Goal: Task Accomplishment & Management: Manage account settings

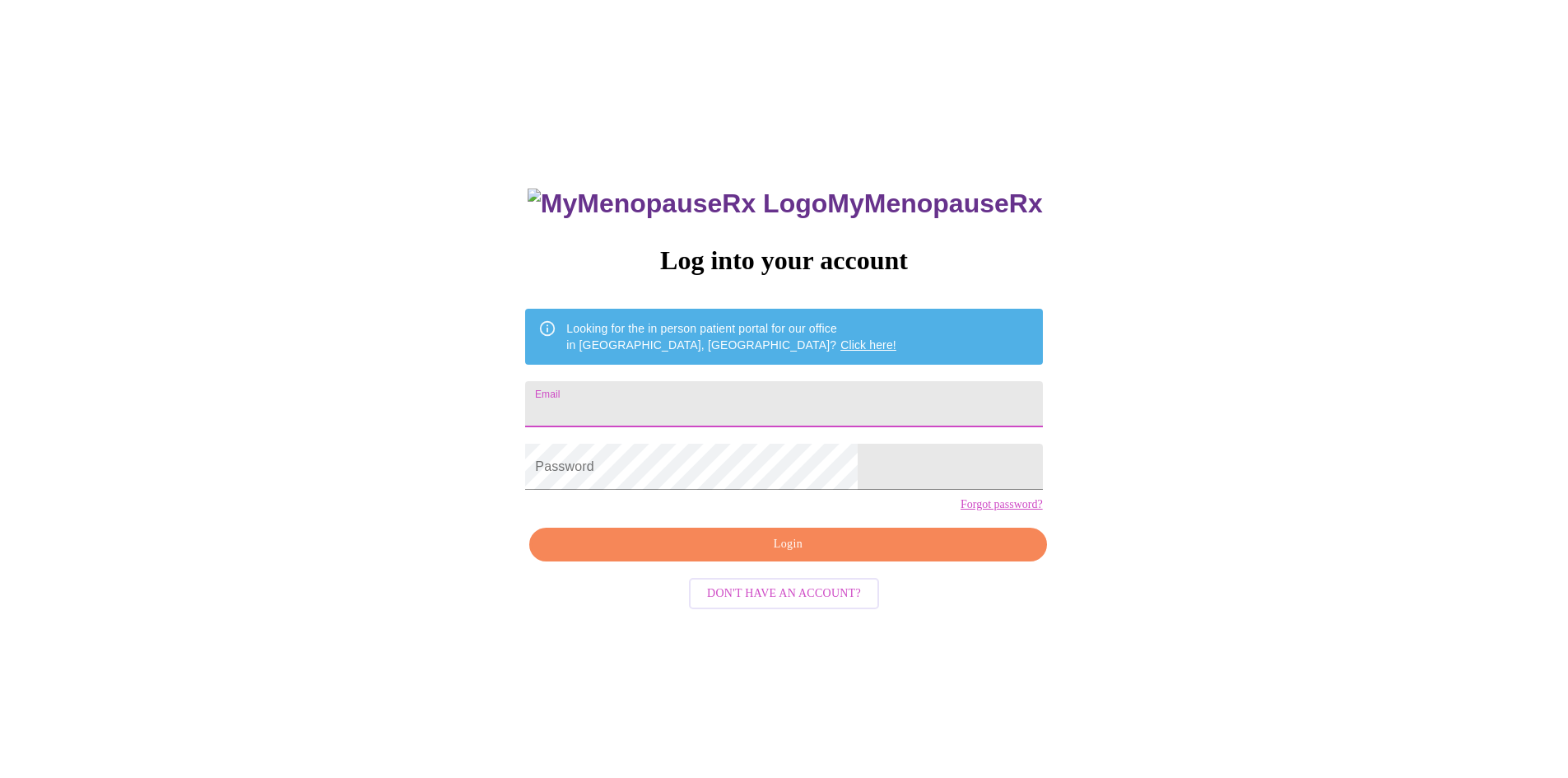
click at [702, 381] on input "Email" at bounding box center [783, 404] width 516 height 46
type input "[EMAIL_ADDRESS][DOMAIN_NAME]"
click at [795, 555] on span "Login" at bounding box center [788, 544] width 479 height 20
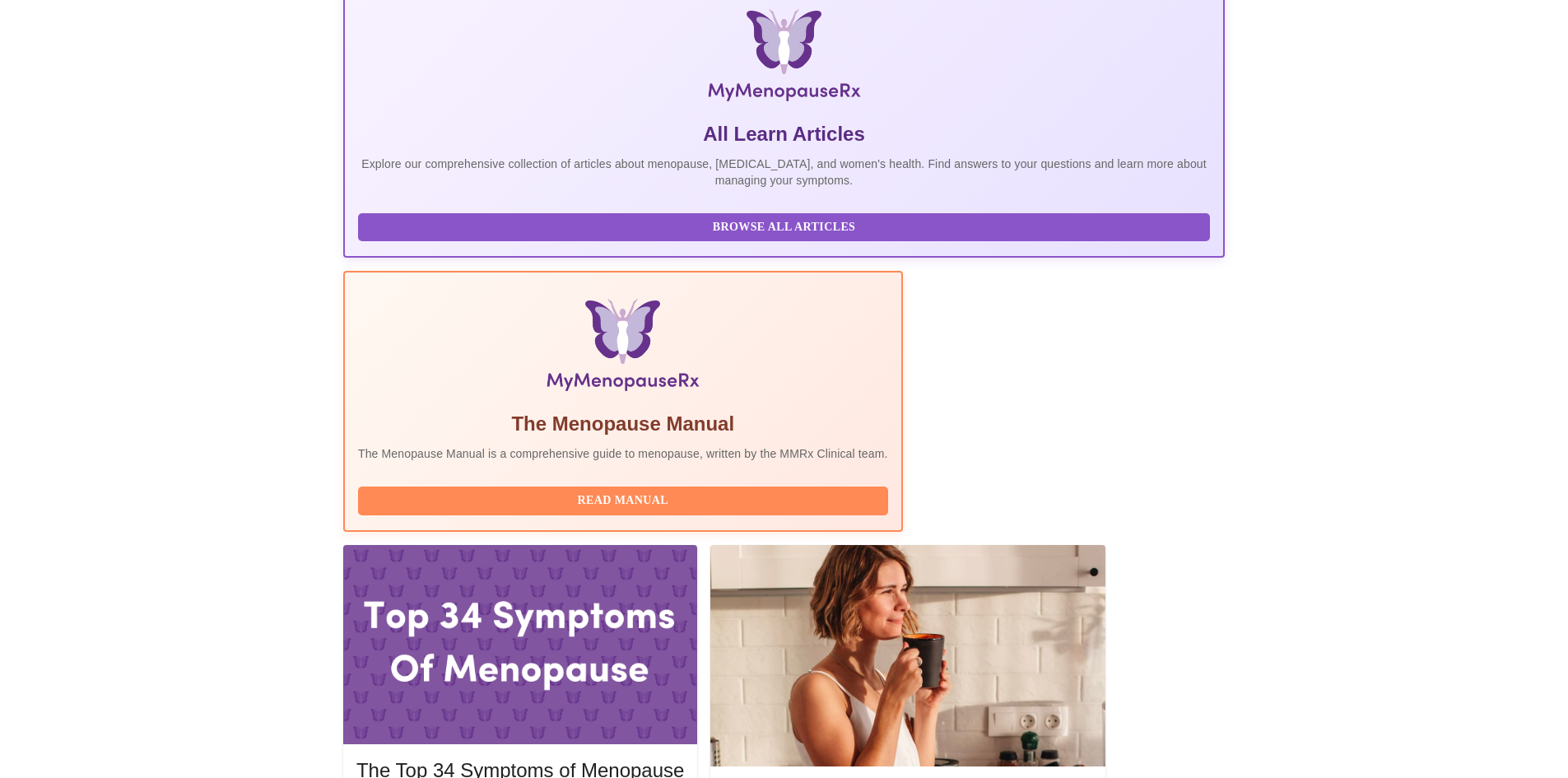
scroll to position [330, 0]
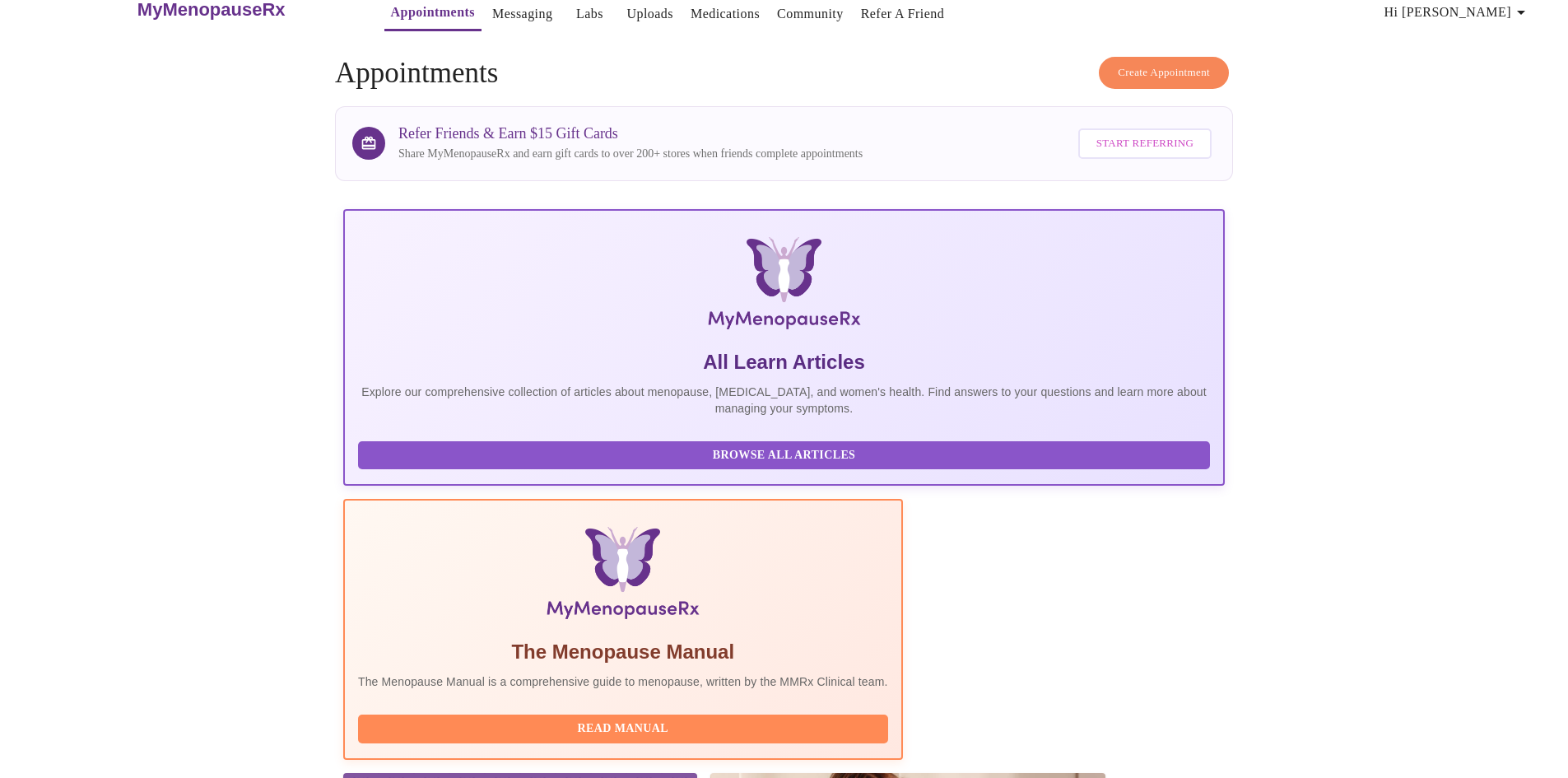
scroll to position [0, 0]
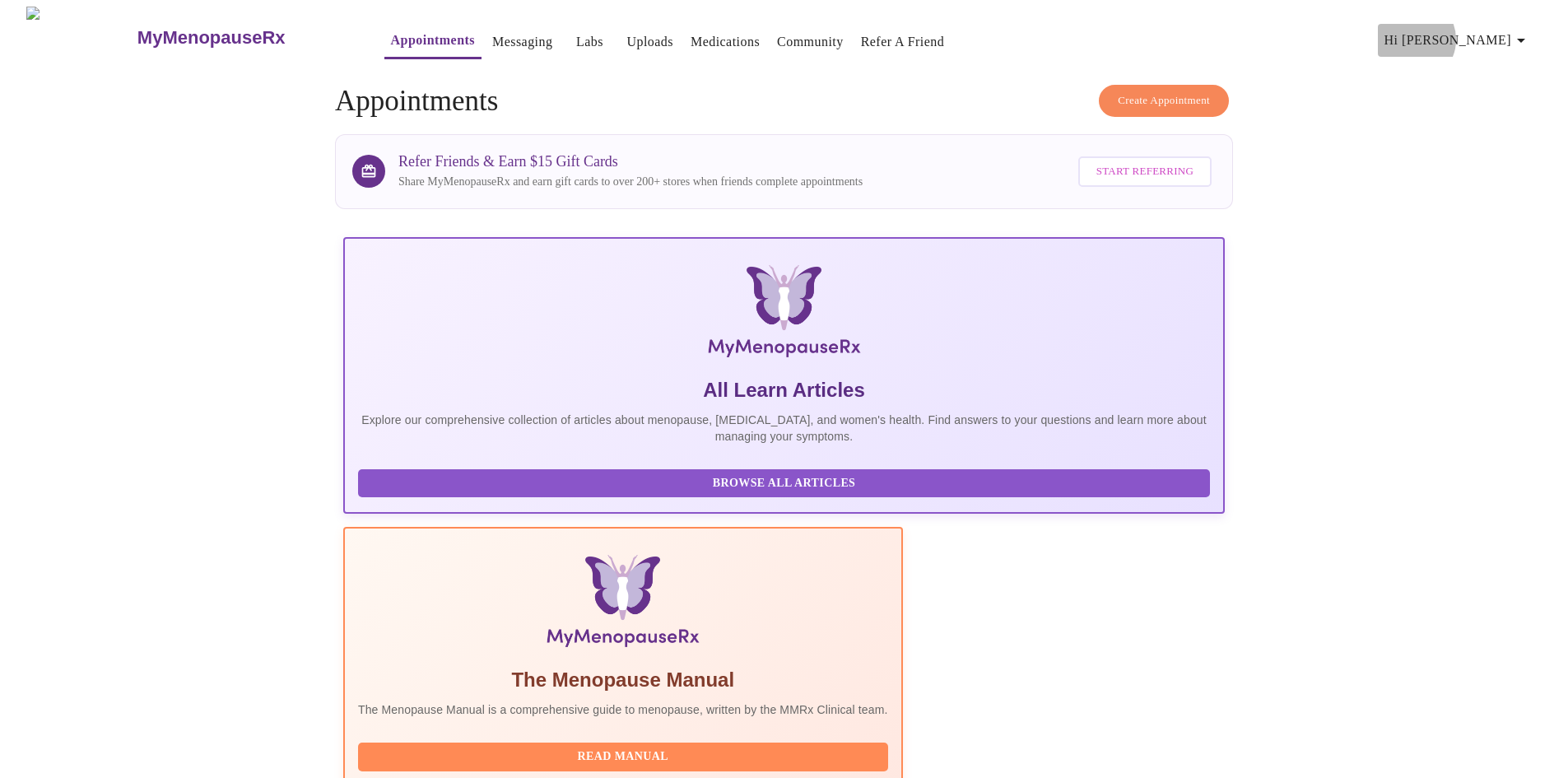
click at [1503, 33] on span "Hi [PERSON_NAME]" at bounding box center [1457, 41] width 146 height 23
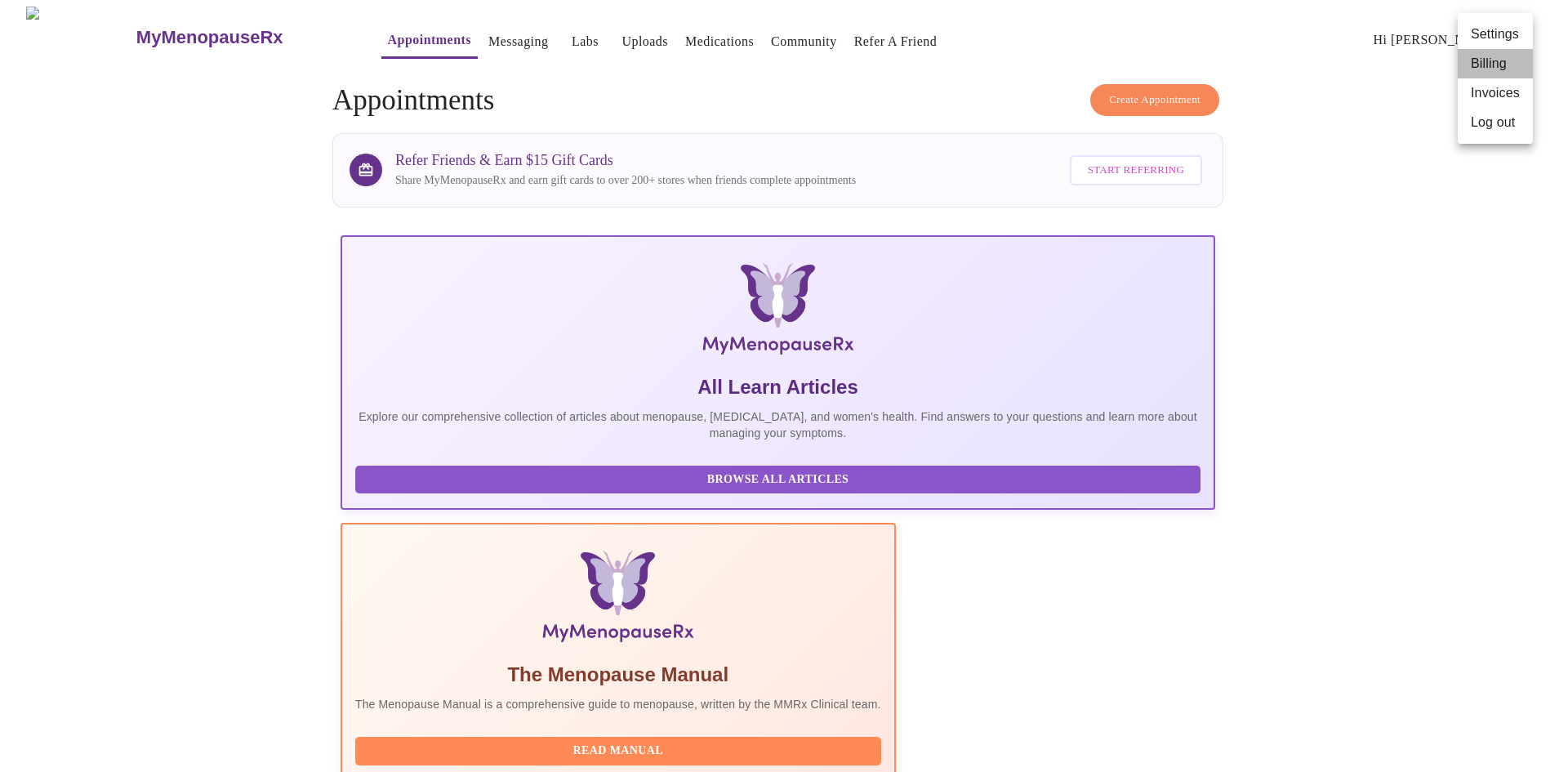
click at [1480, 73] on li "Billing" at bounding box center [1494, 63] width 75 height 29
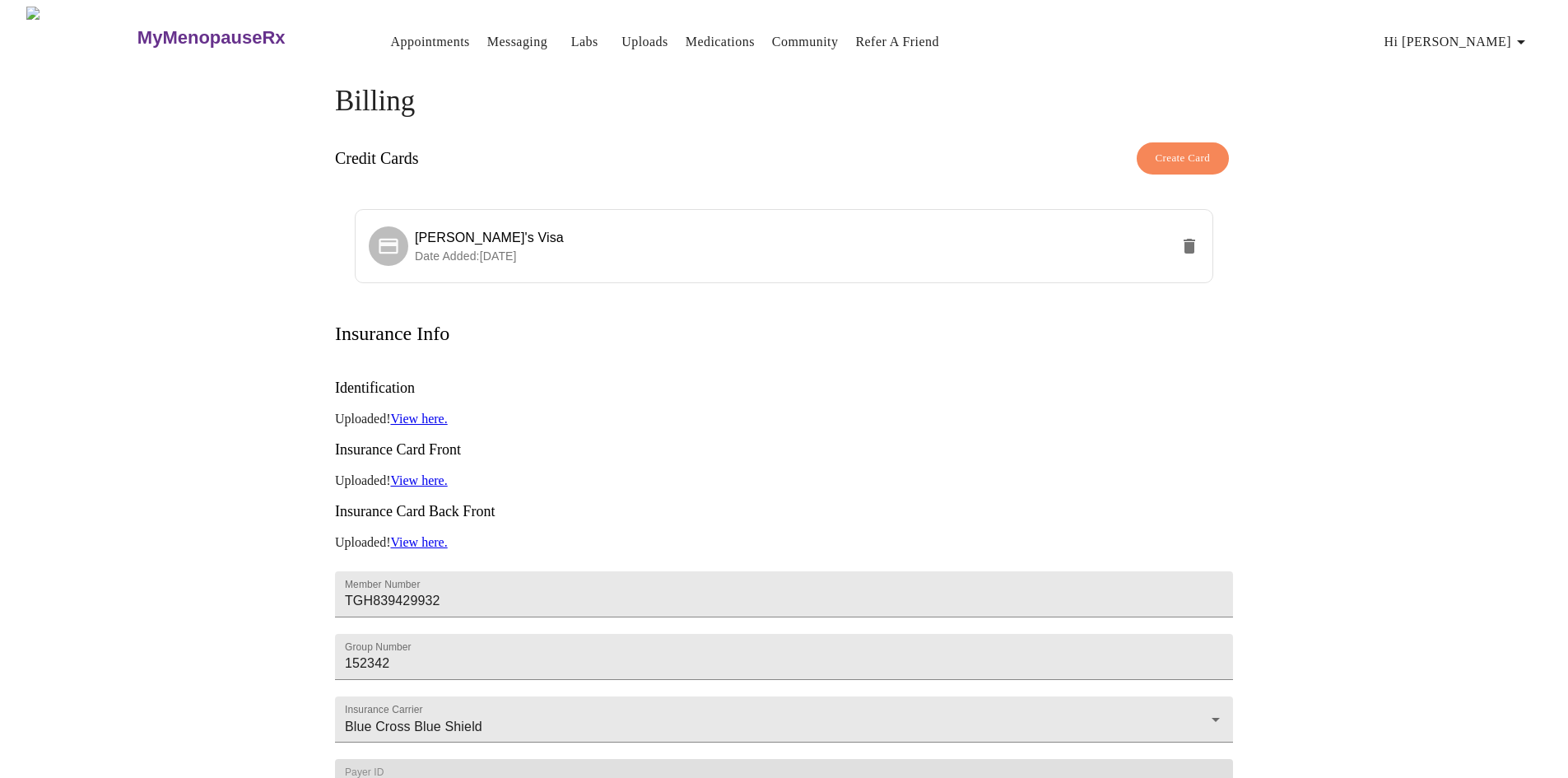
click at [1504, 45] on span "Hi [PERSON_NAME]" at bounding box center [1457, 42] width 146 height 23
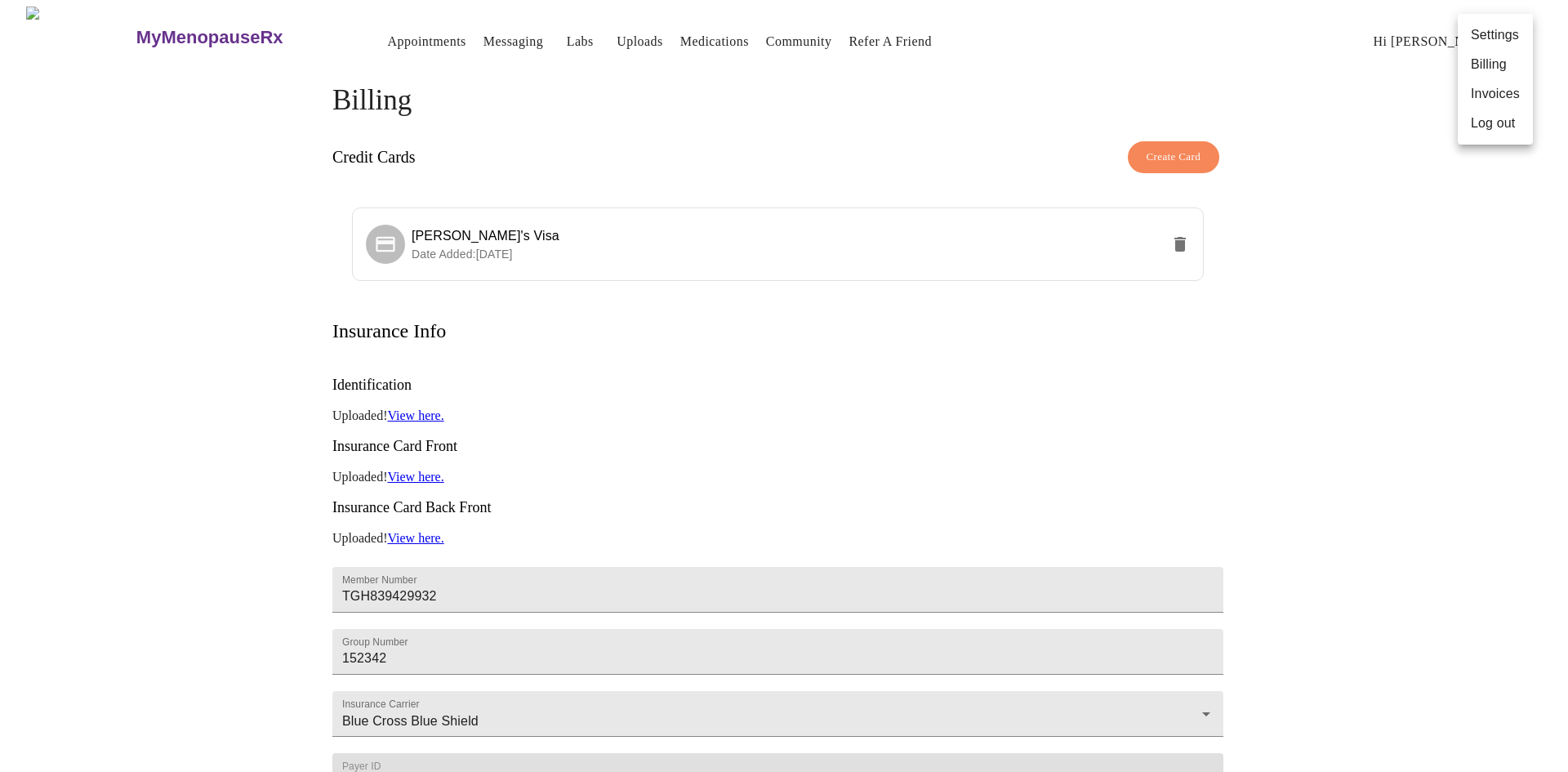
click at [1481, 97] on li "Invoices" at bounding box center [1494, 93] width 75 height 29
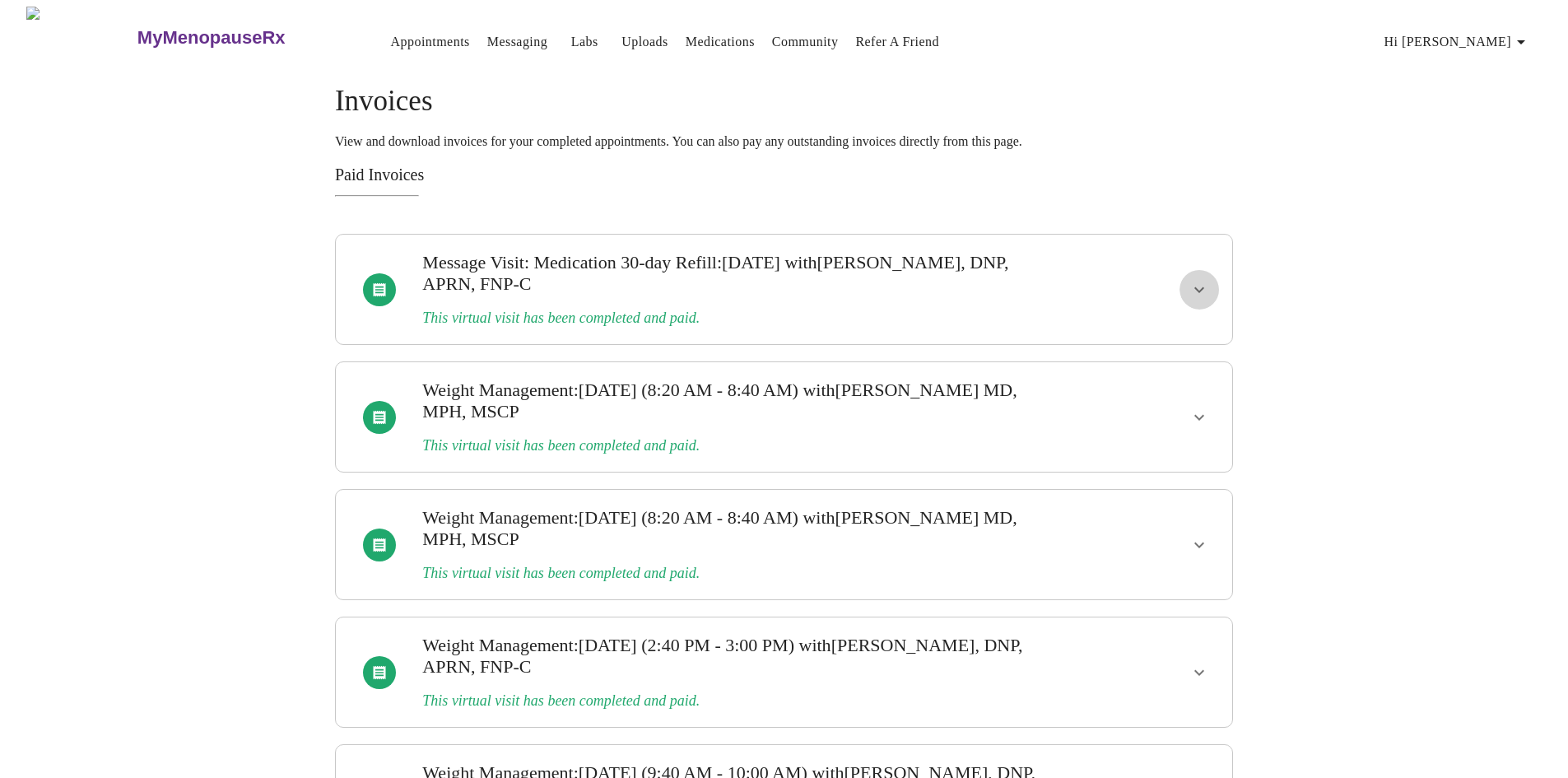
click at [1192, 281] on icon "show more" at bounding box center [1199, 290] width 19 height 19
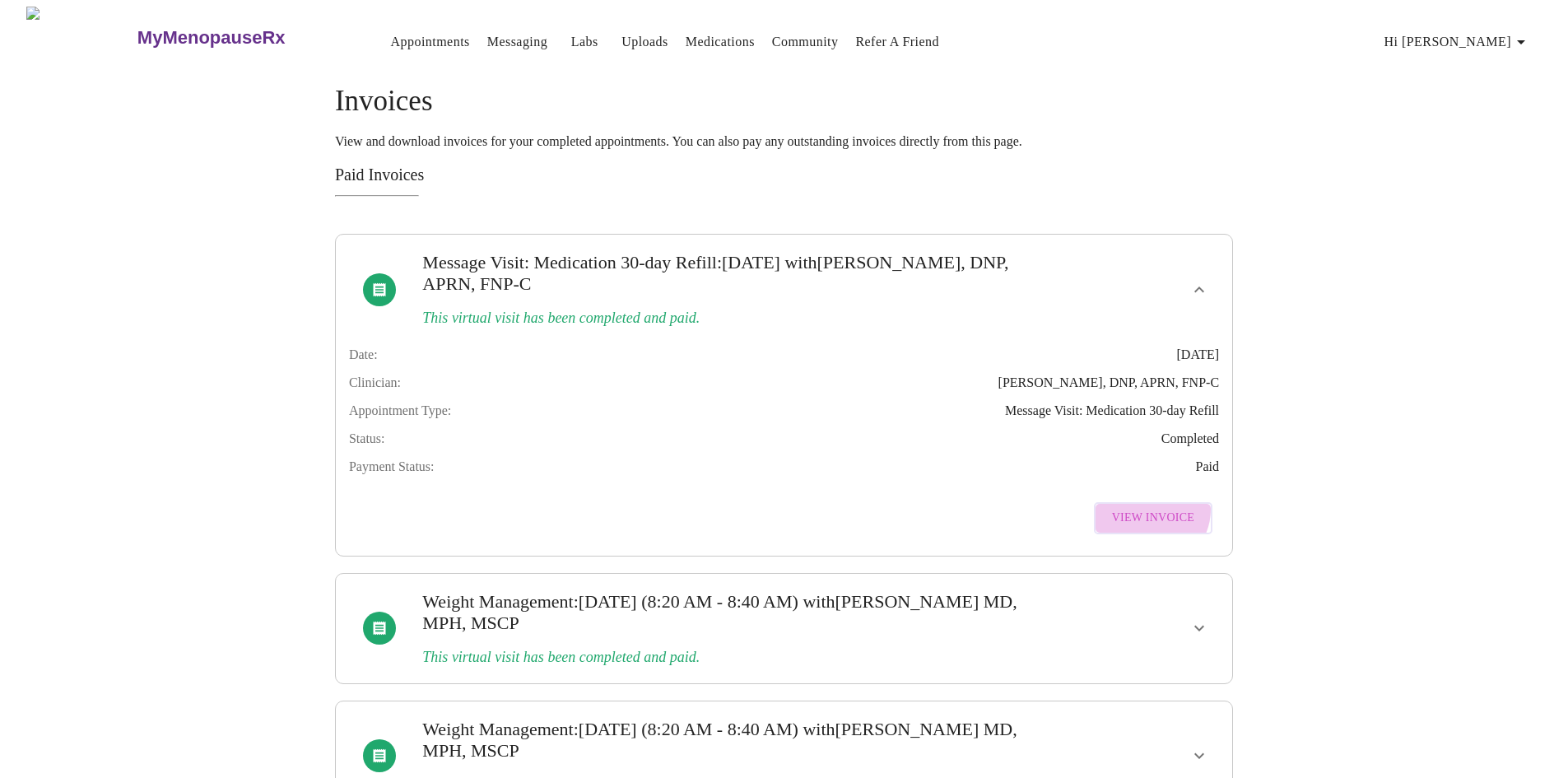
click at [1154, 522] on span "View Invoice" at bounding box center [1153, 517] width 82 height 20
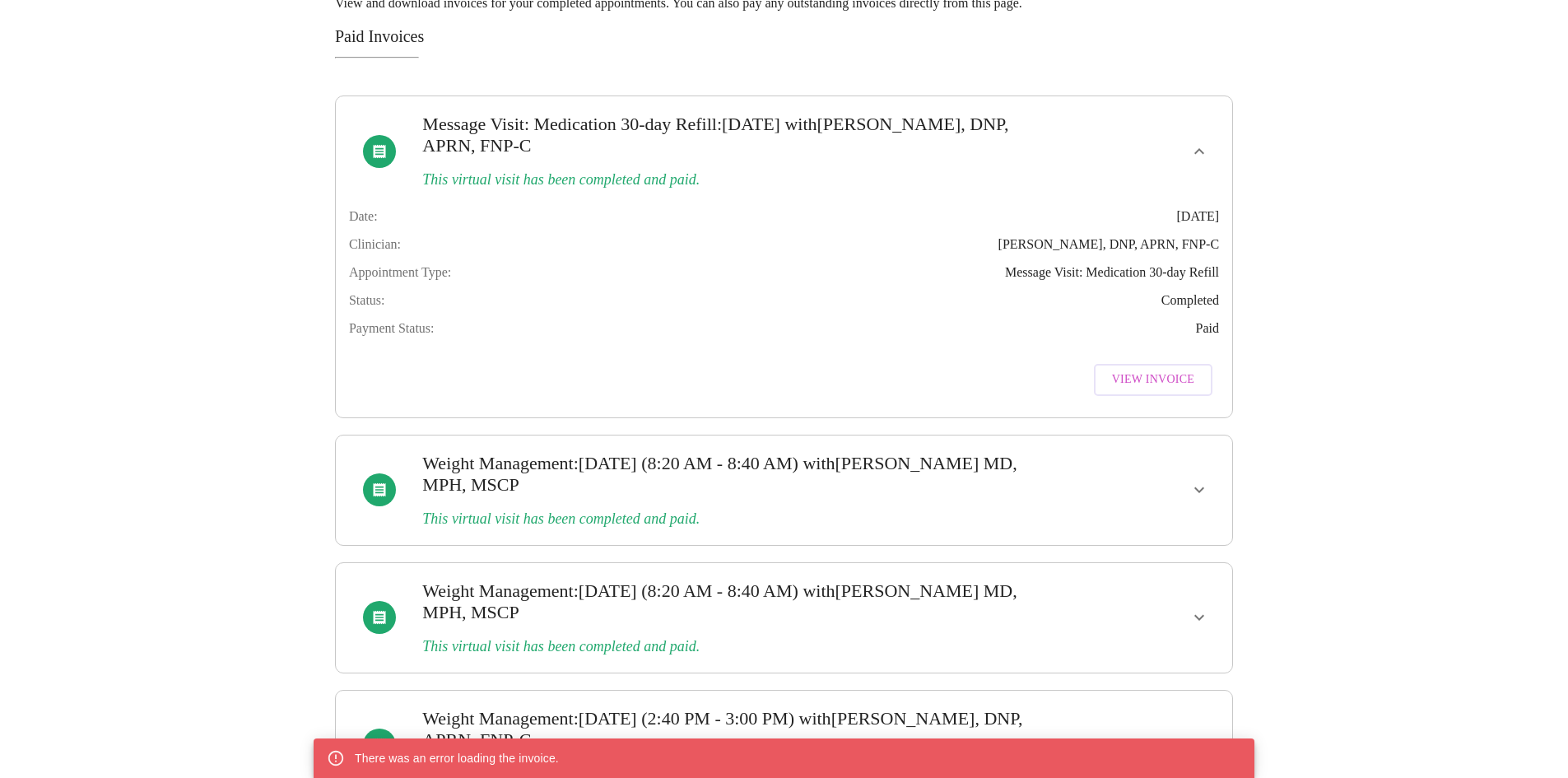
scroll to position [165, 0]
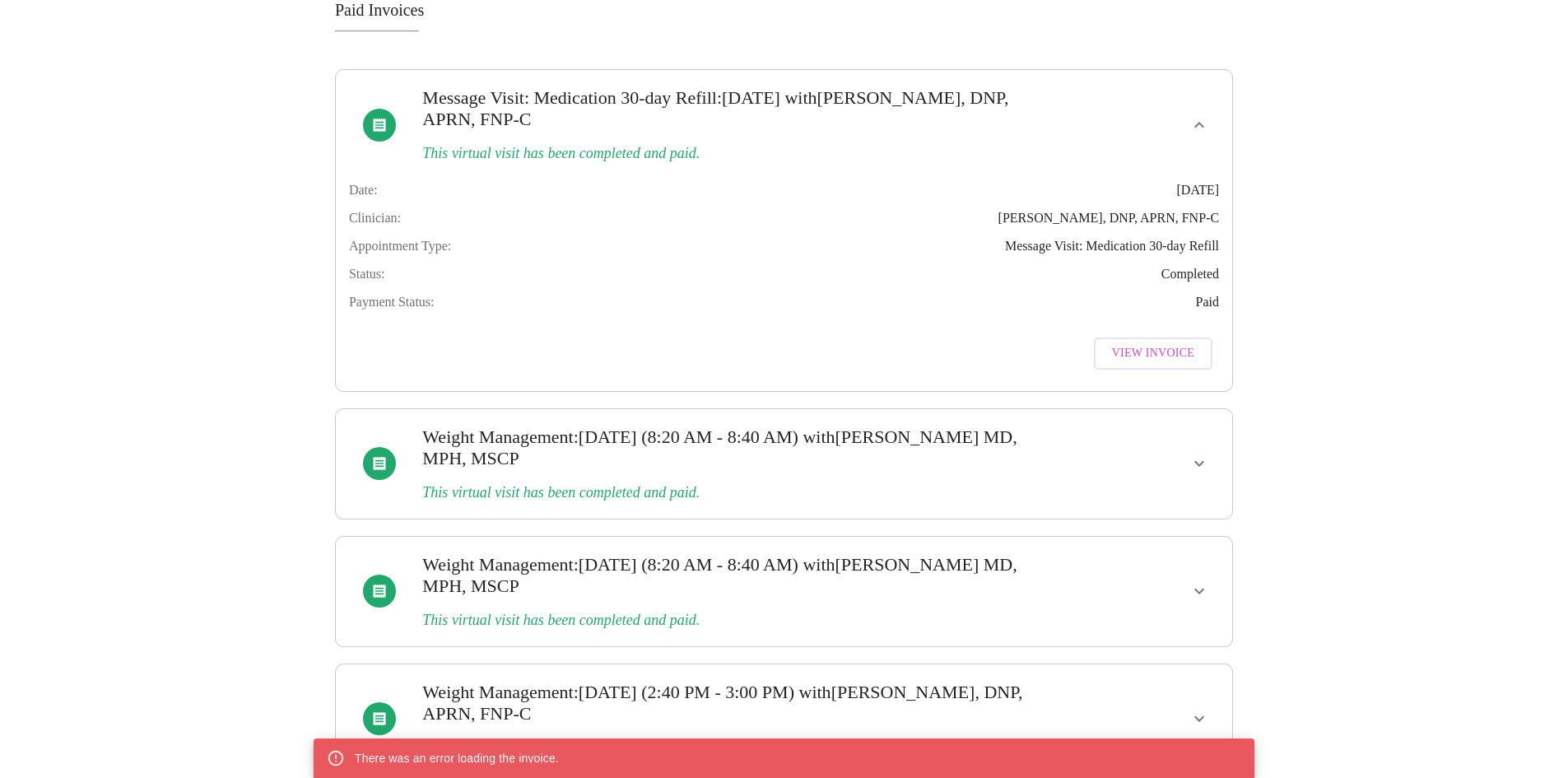
click at [1204, 468] on icon "show more" at bounding box center [1199, 463] width 19 height 19
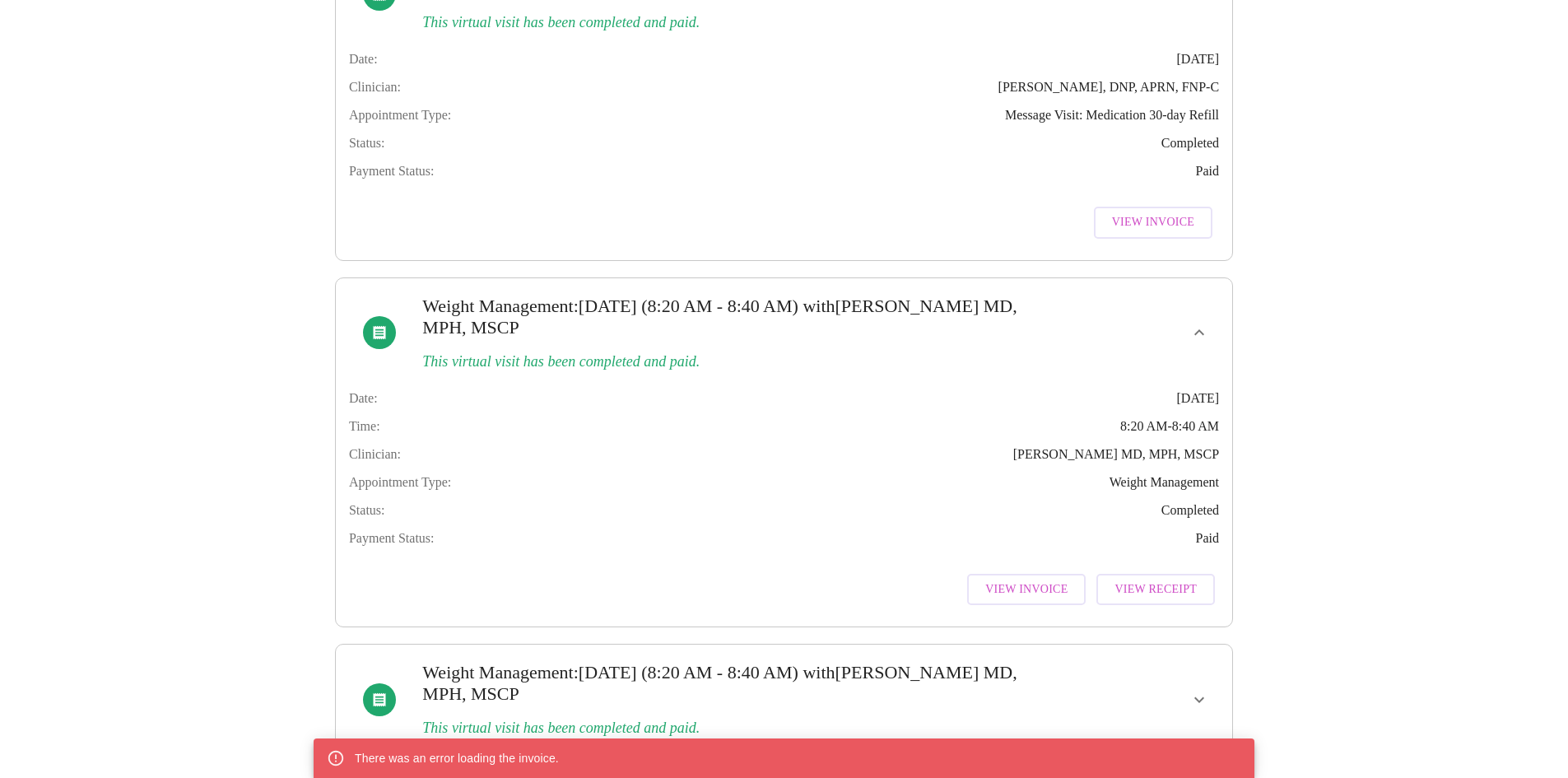
scroll to position [412, 0]
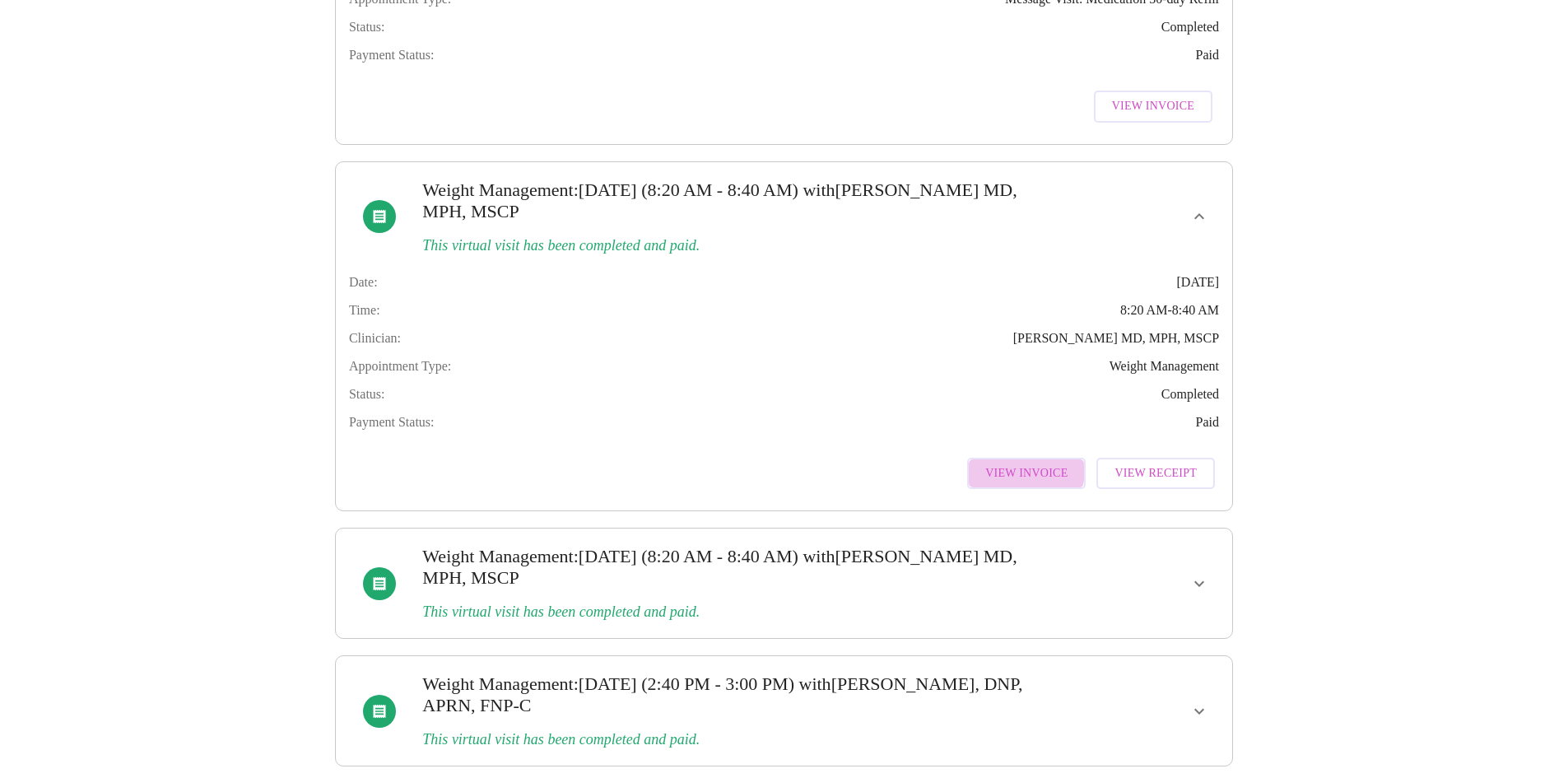
click at [1034, 484] on span "View Invoice" at bounding box center [1026, 473] width 82 height 20
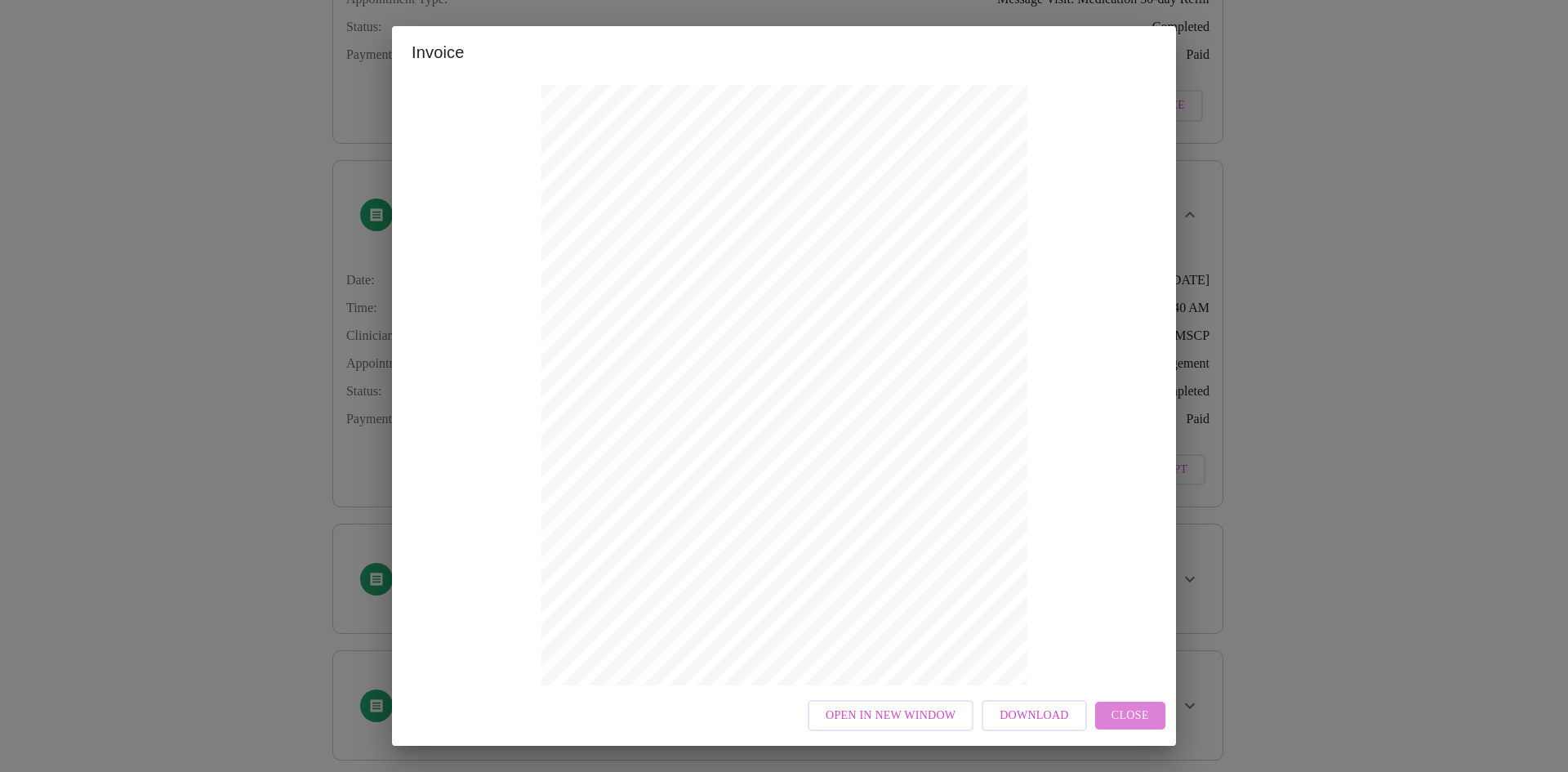
click at [1114, 709] on span "Close" at bounding box center [1129, 716] width 38 height 20
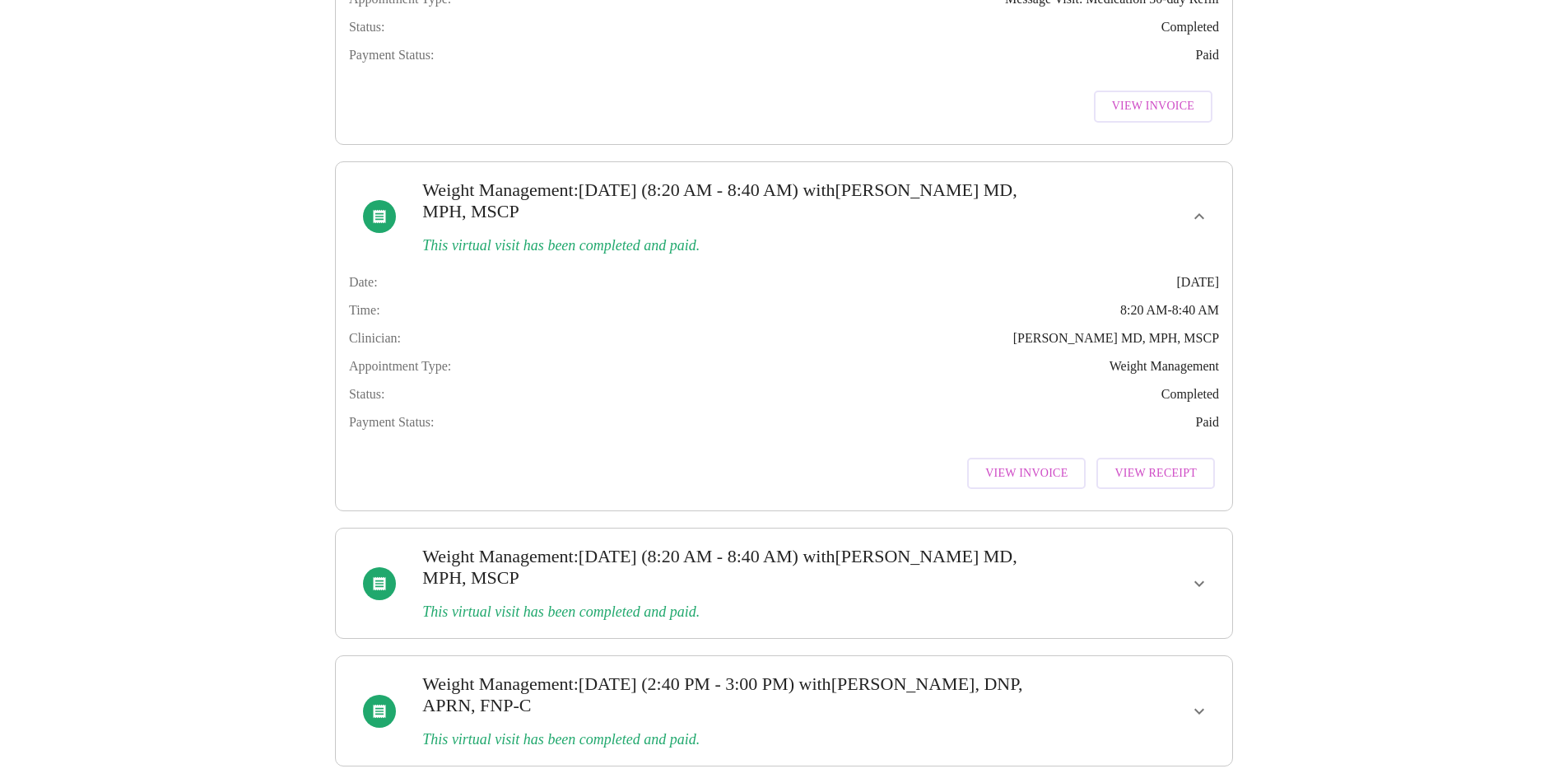
click at [1143, 490] on button "View Receipt" at bounding box center [1155, 474] width 119 height 32
click at [1036, 484] on span "View Invoice" at bounding box center [1026, 473] width 82 height 20
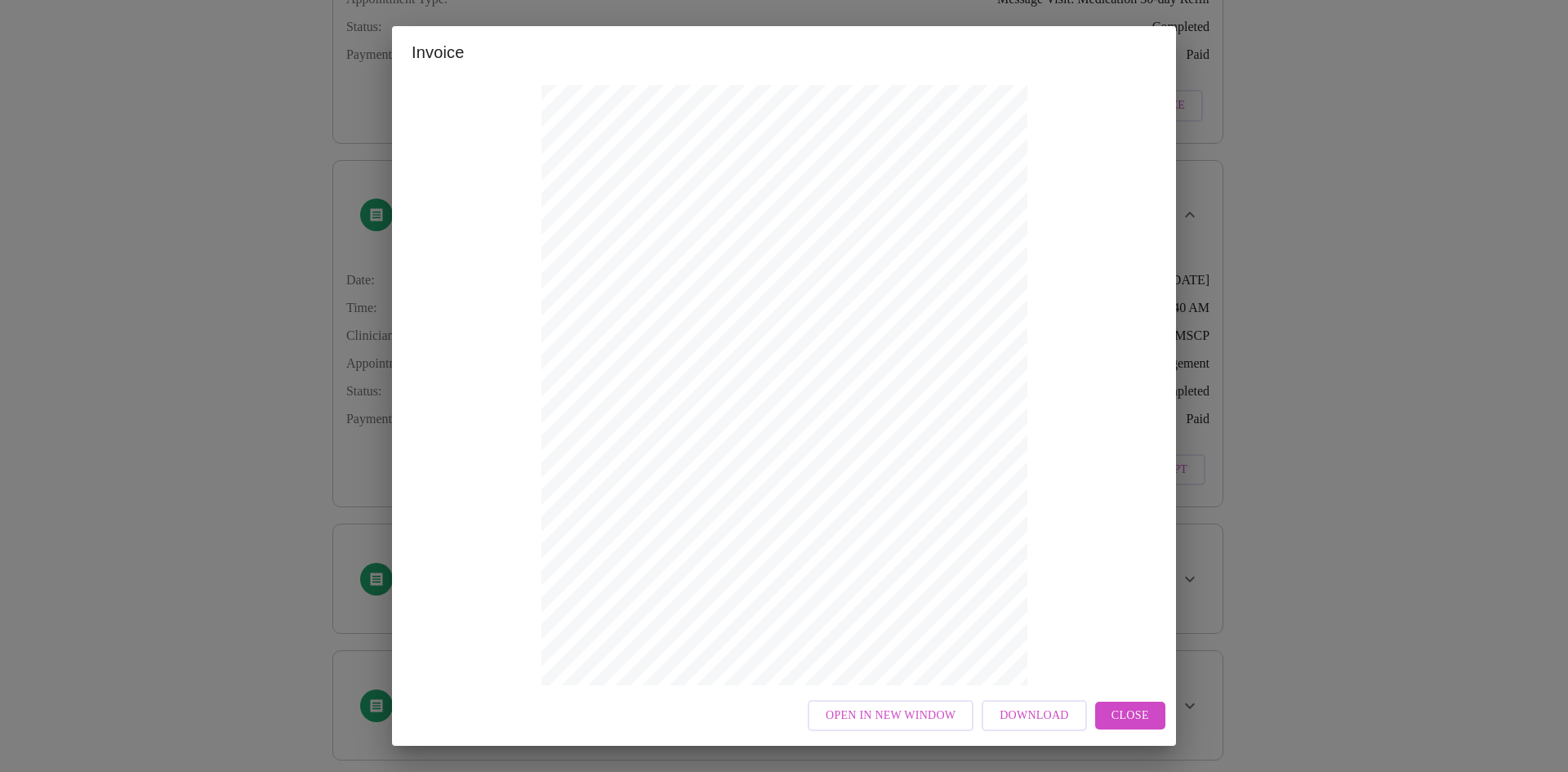
click at [1108, 711] on button "Close" at bounding box center [1130, 716] width 70 height 29
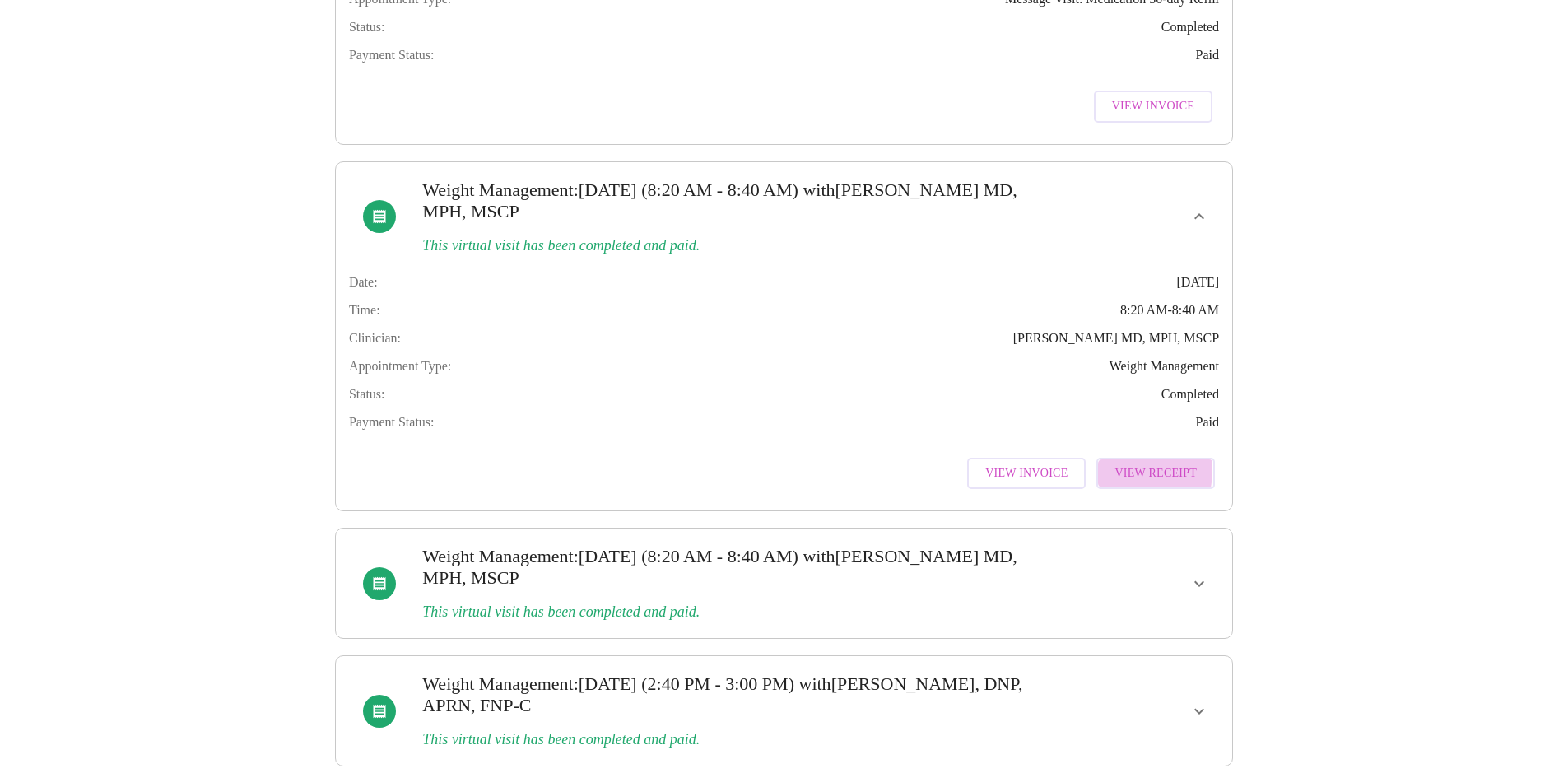
click at [1134, 484] on span "View Receipt" at bounding box center [1155, 473] width 82 height 20
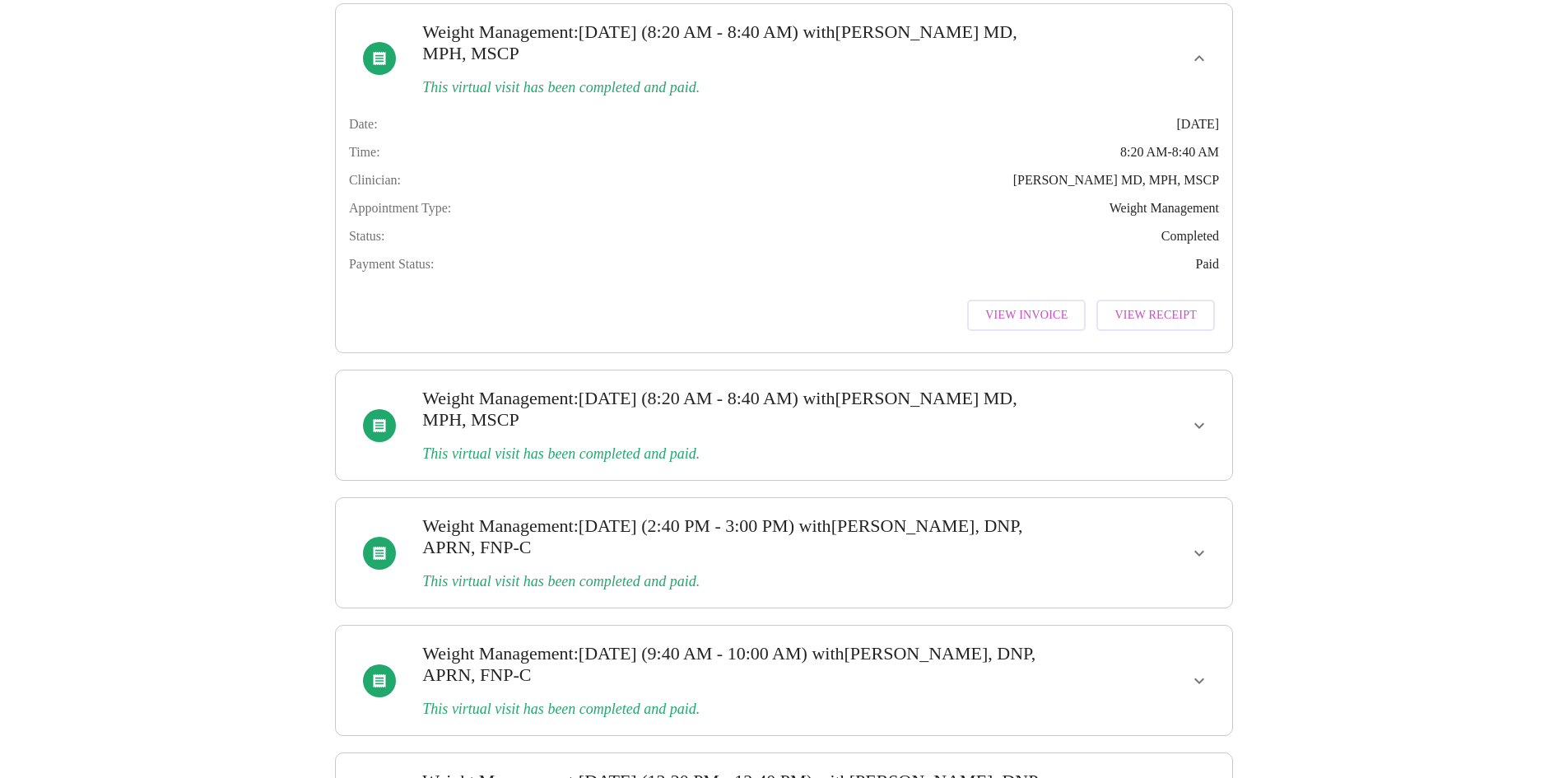
scroll to position [576, 0]
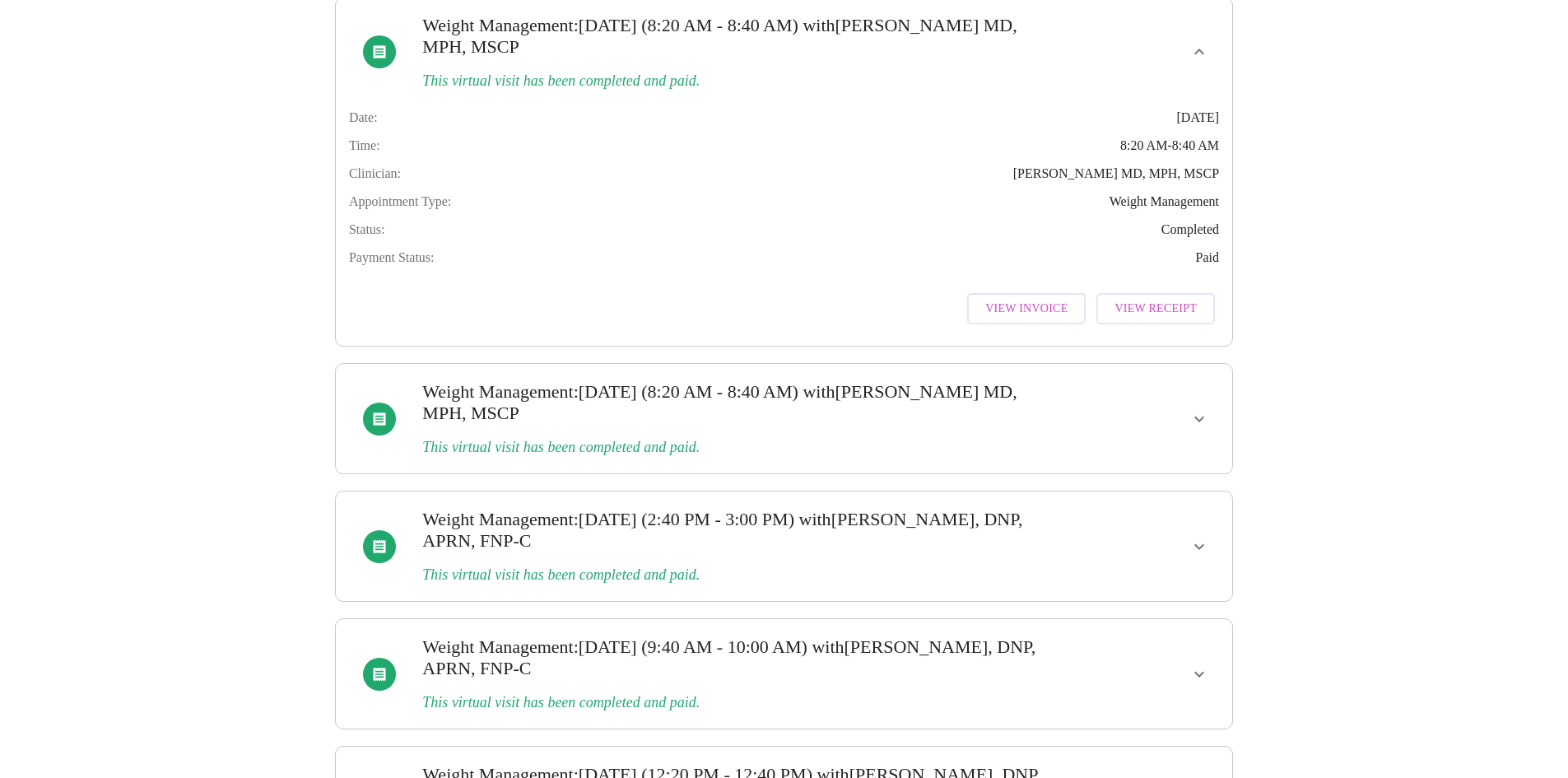
click at [1193, 429] on icon "show more" at bounding box center [1199, 419] width 19 height 19
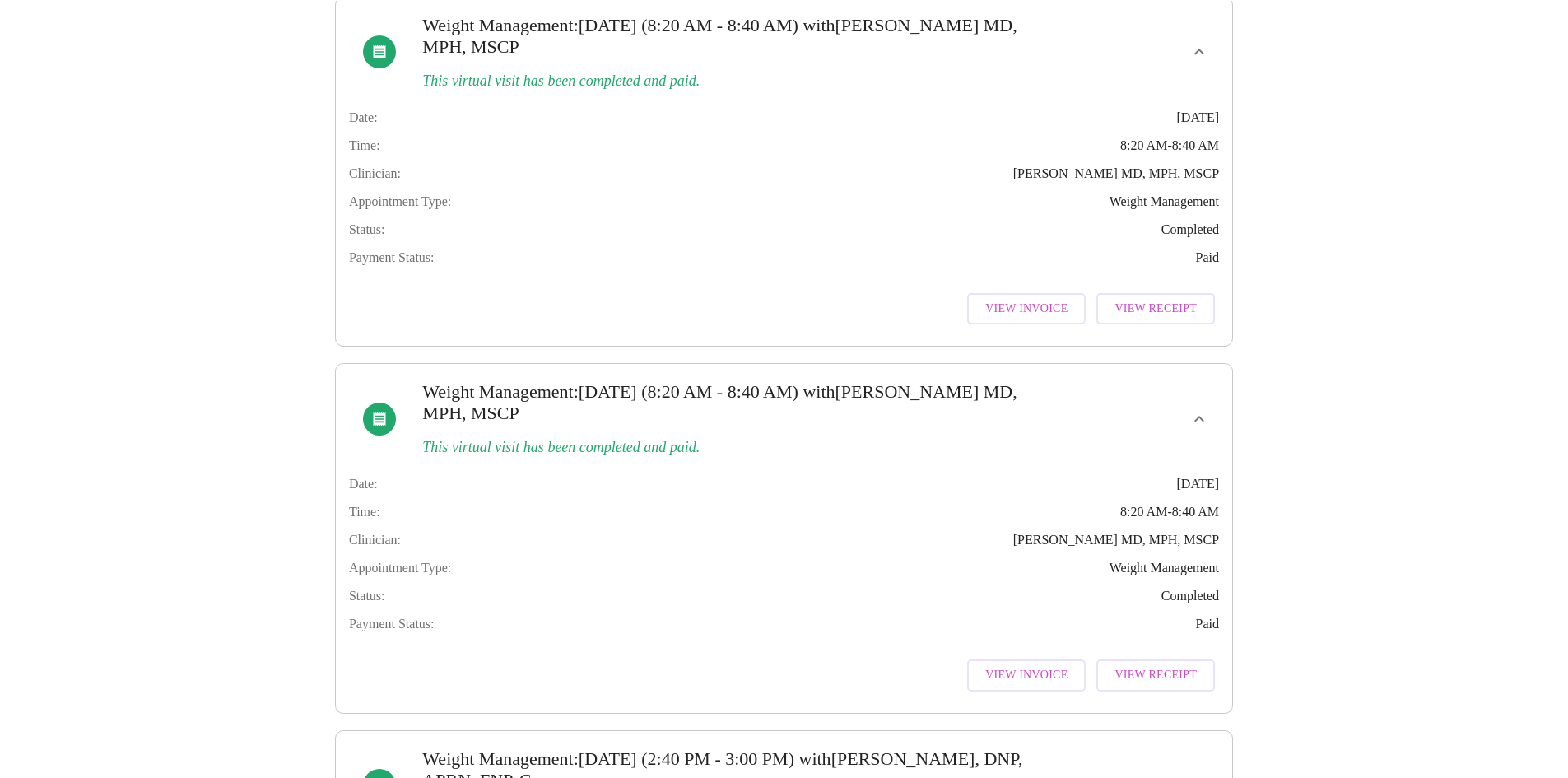
scroll to position [741, 0]
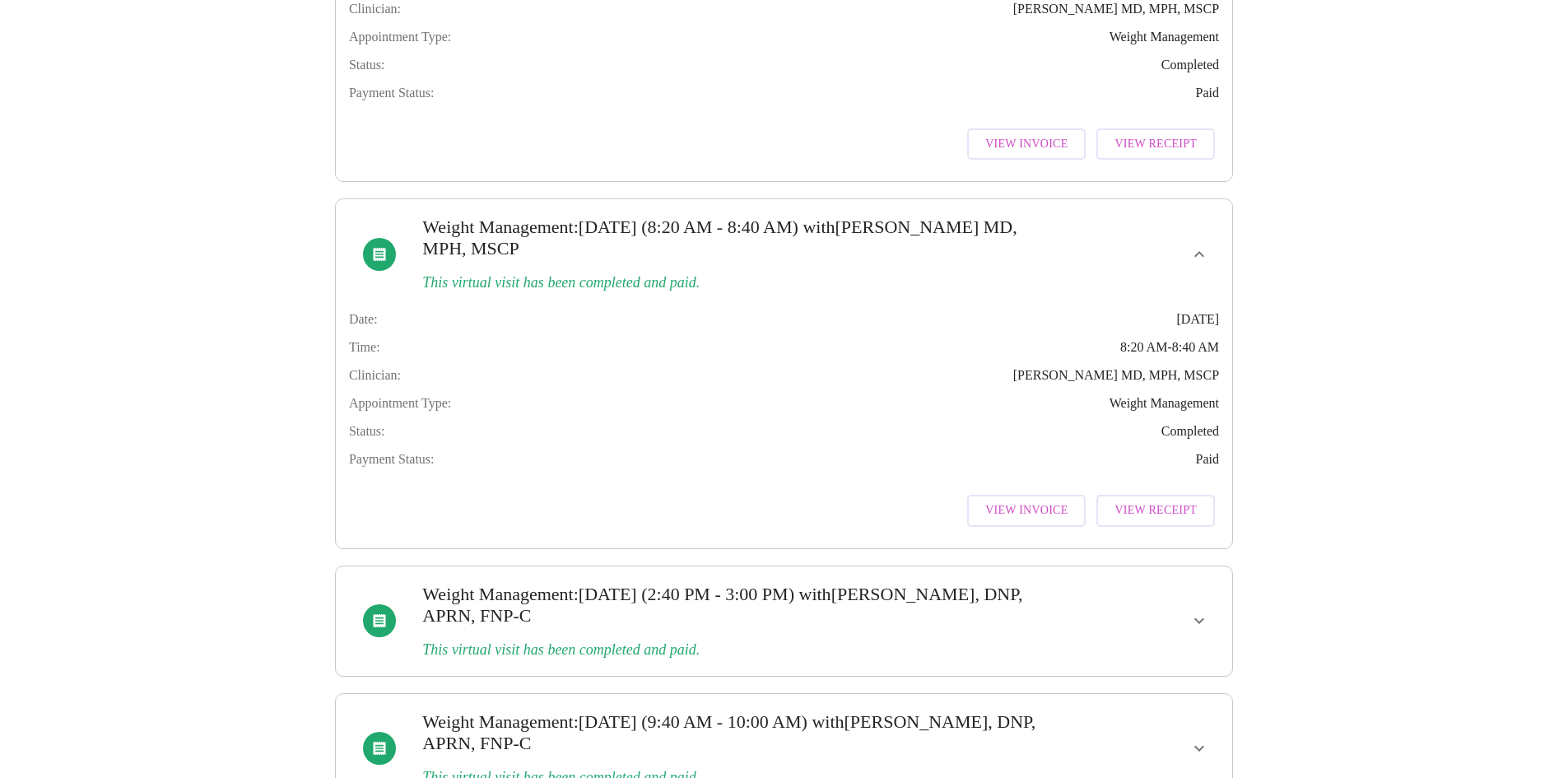
click at [1174, 521] on span "View Receipt" at bounding box center [1155, 510] width 82 height 20
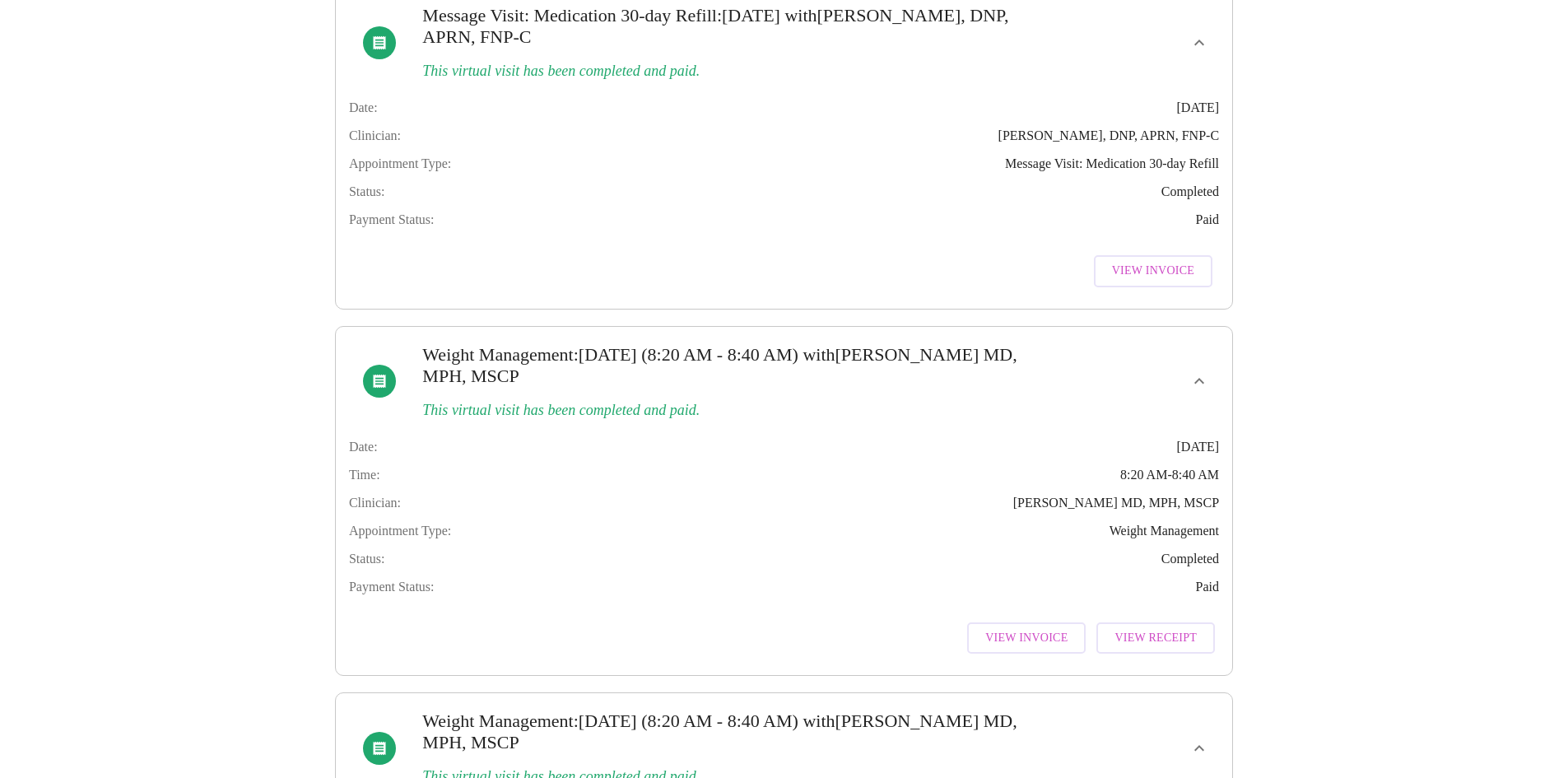
scroll to position [0, 0]
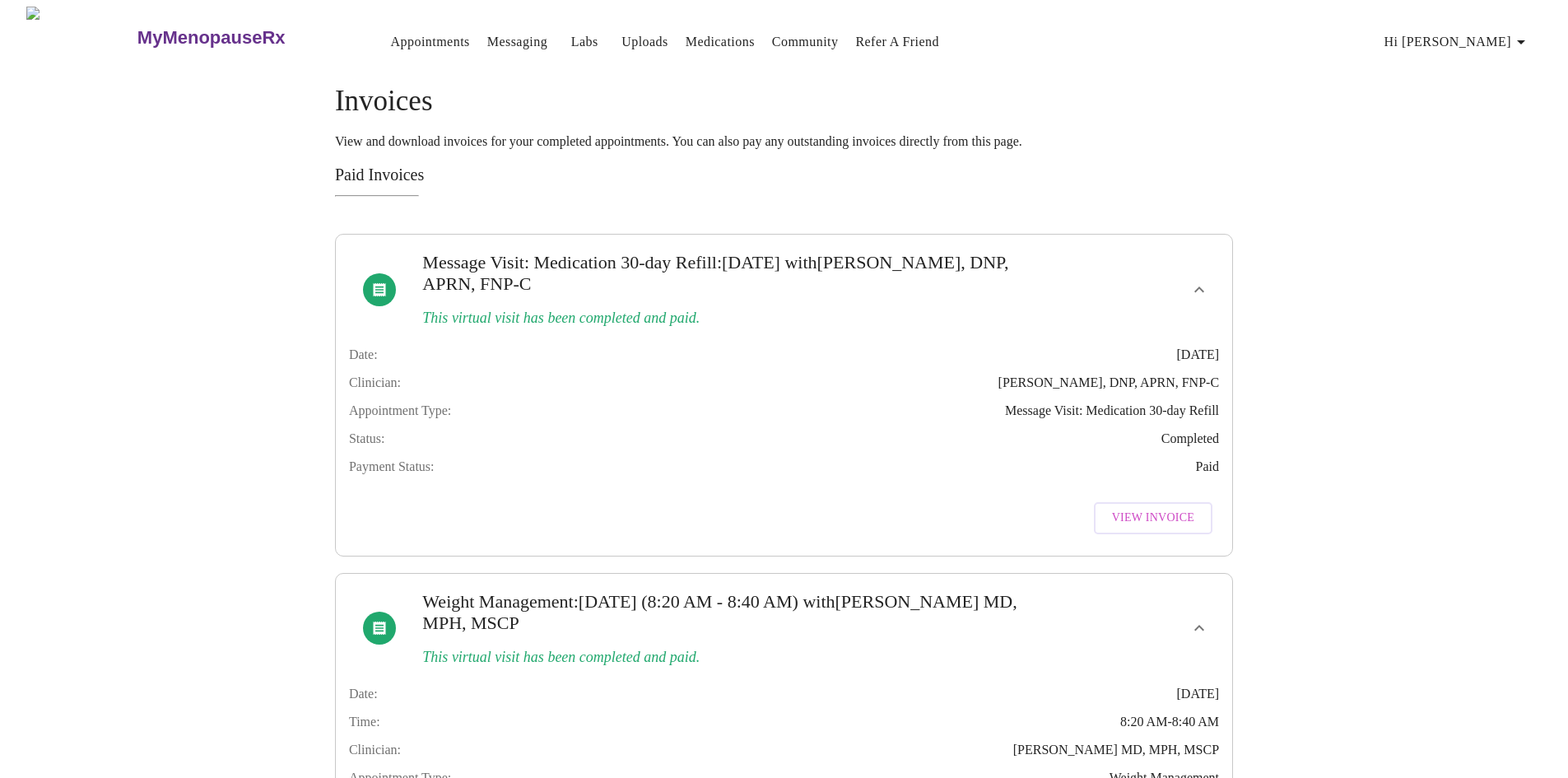
click at [1142, 525] on span "View Invoice" at bounding box center [1153, 517] width 82 height 20
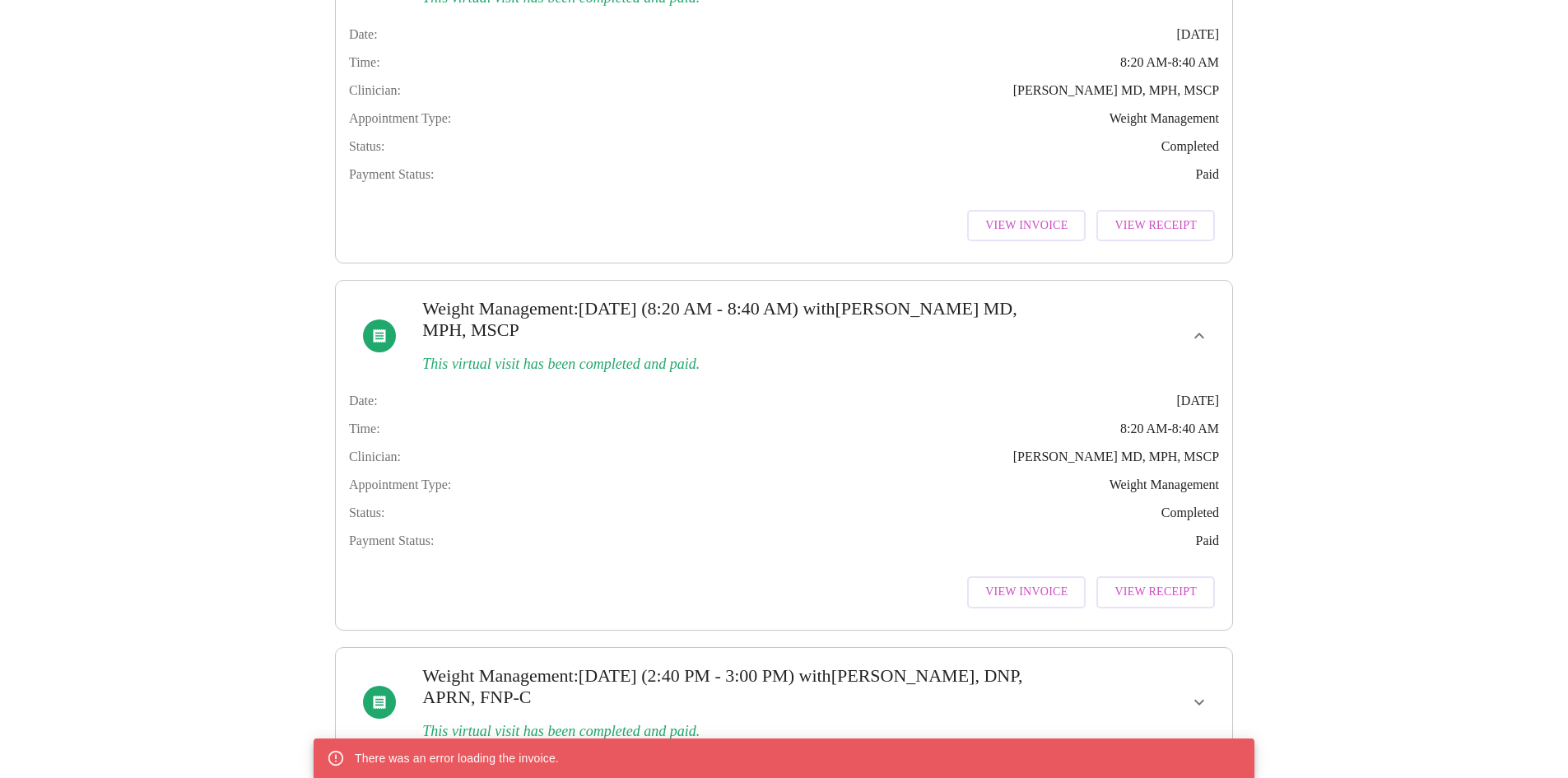
scroll to position [658, 0]
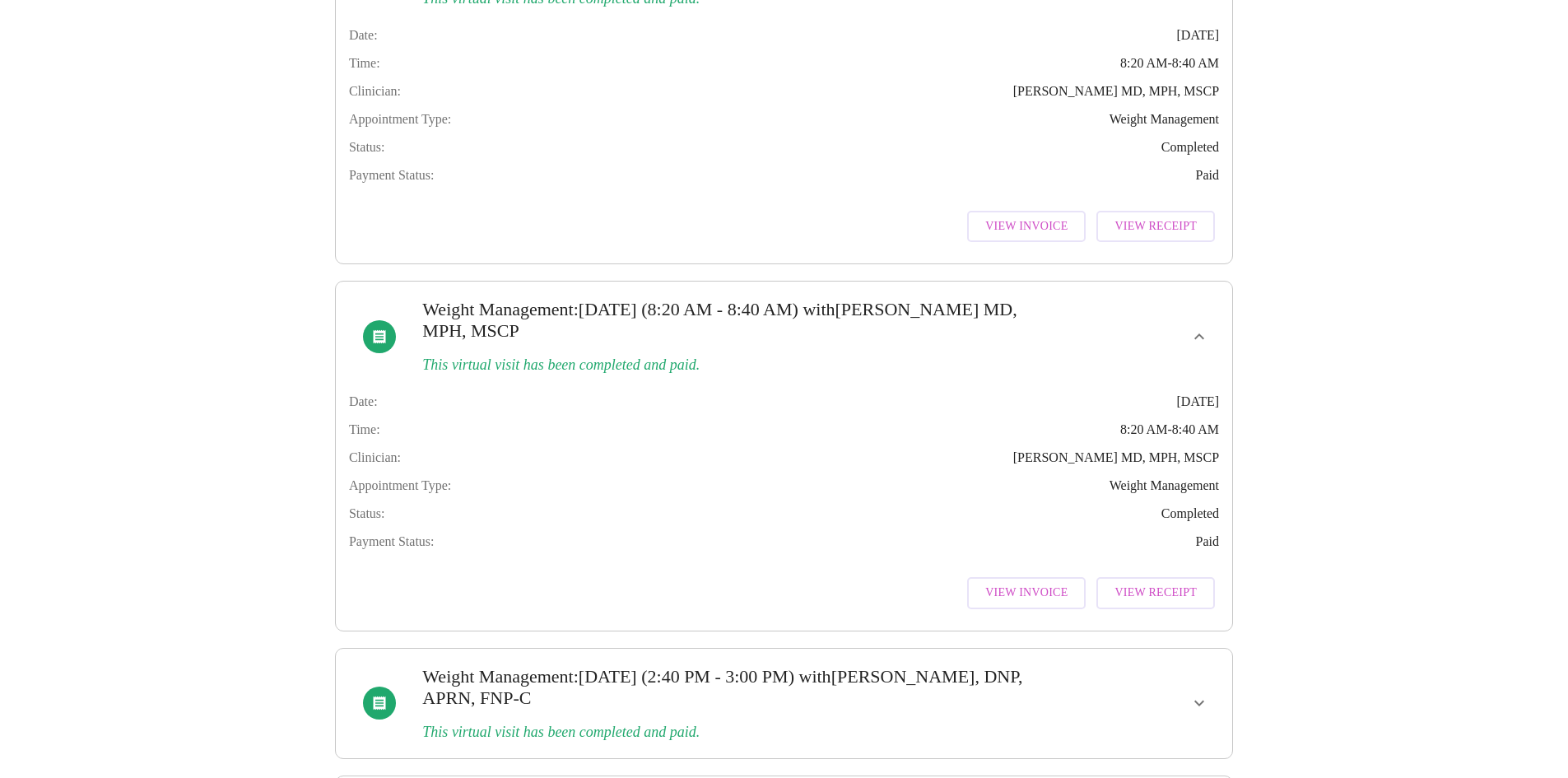
click at [1067, 237] on span "View Invoice" at bounding box center [1026, 226] width 82 height 20
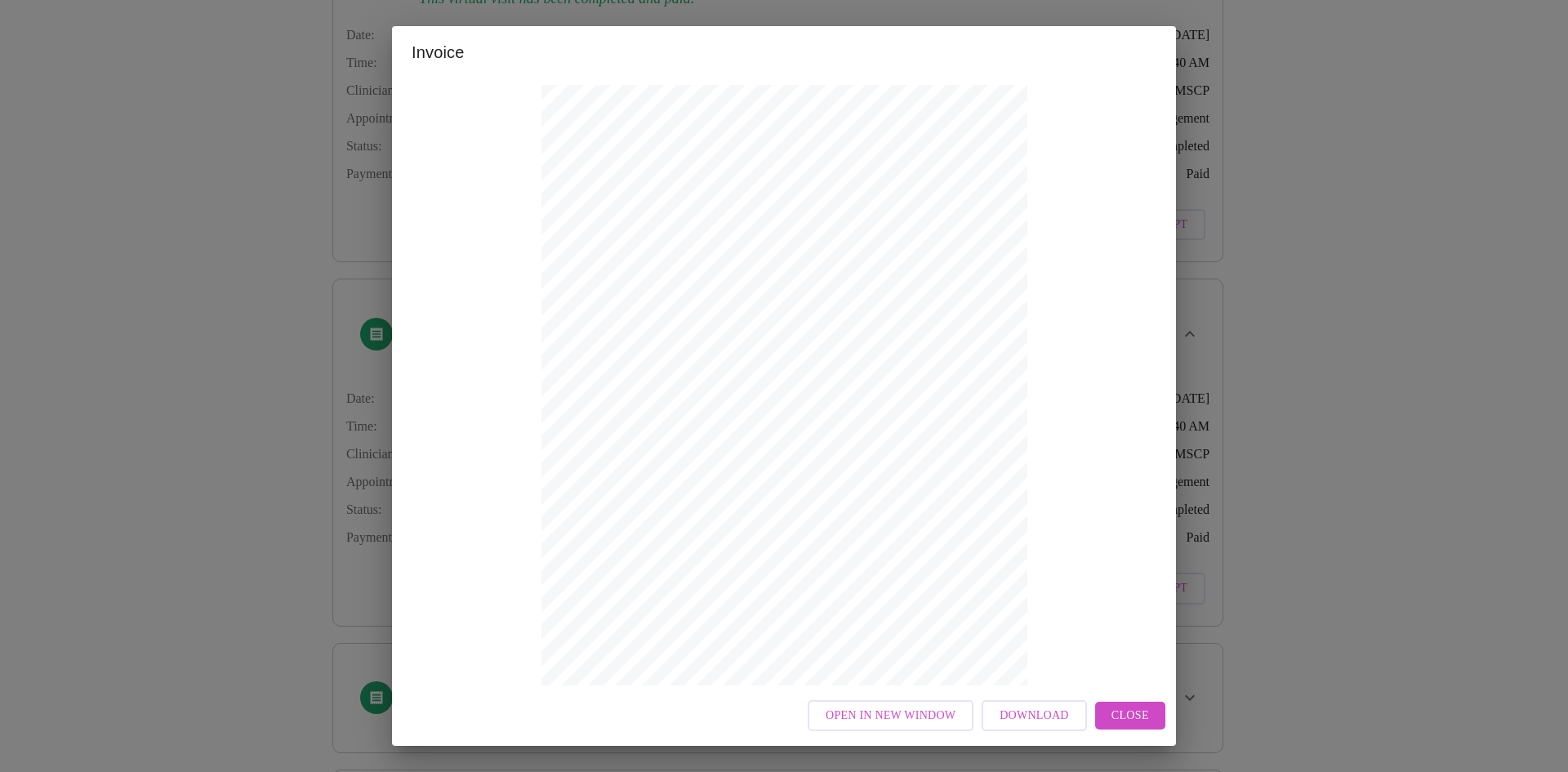
click at [1134, 715] on span "Close" at bounding box center [1129, 716] width 38 height 20
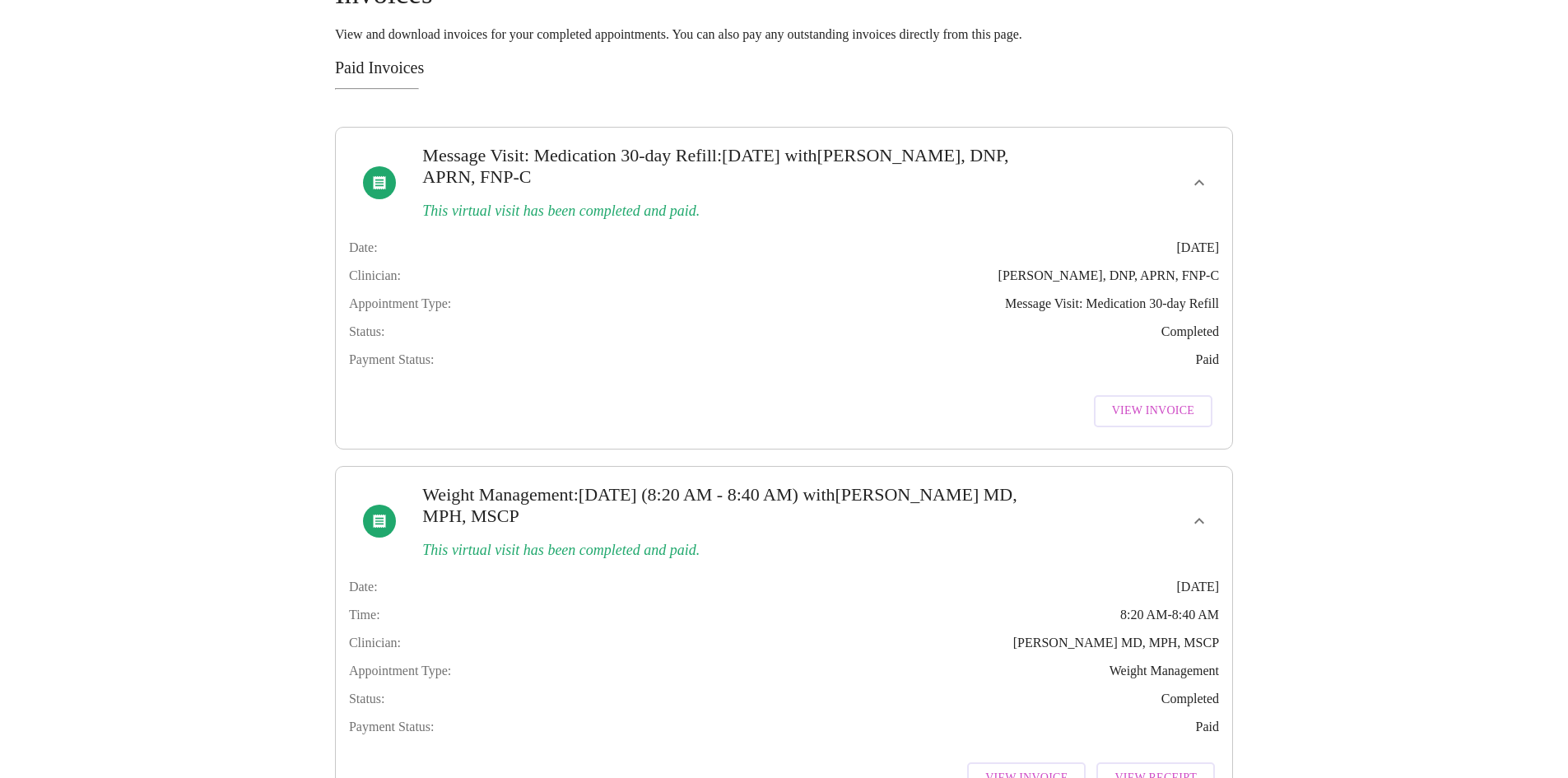
scroll to position [0, 0]
